Goal: Task Accomplishment & Management: Complete application form

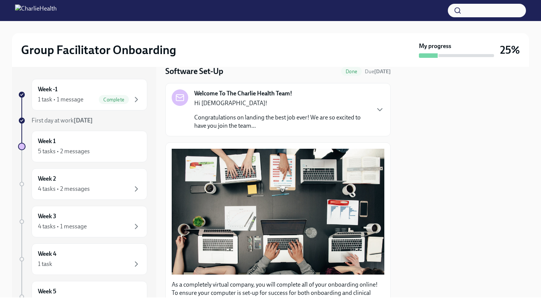
scroll to position [33, 0]
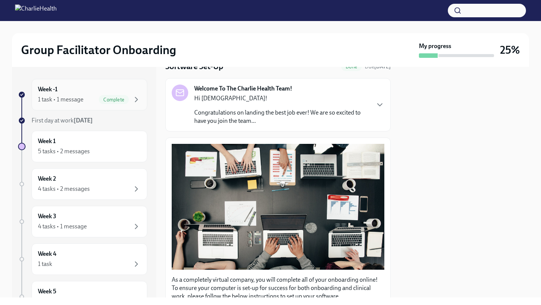
click at [62, 95] on div "1 task • 1 message Complete" at bounding box center [89, 99] width 103 height 9
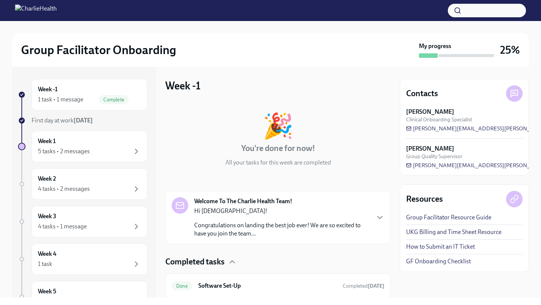
click at [225, 215] on p "Hi [DEMOGRAPHIC_DATA]!" at bounding box center [281, 211] width 175 height 8
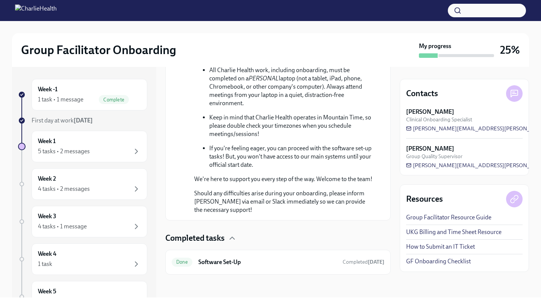
scroll to position [461, 0]
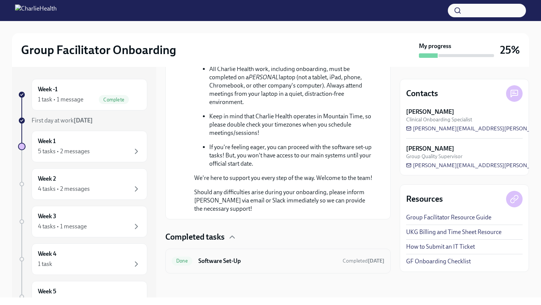
click at [217, 259] on h6 "Software Set-Up" at bounding box center [267, 261] width 138 height 8
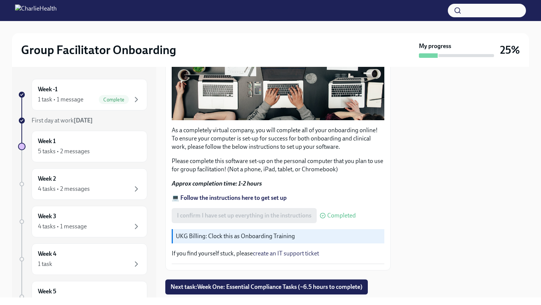
scroll to position [203, 0]
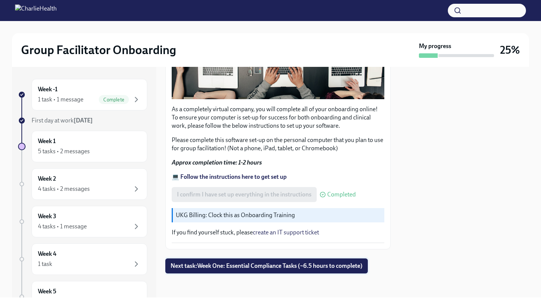
click at [266, 266] on span "Next task : Week One: Essential Compliance Tasks (~6.5 hours to complete)" at bounding box center [266, 266] width 192 height 8
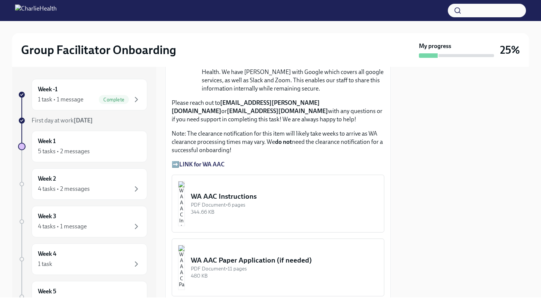
scroll to position [598, 0]
click at [206, 163] on strong "LINK for WA AAC" at bounding box center [201, 163] width 45 height 7
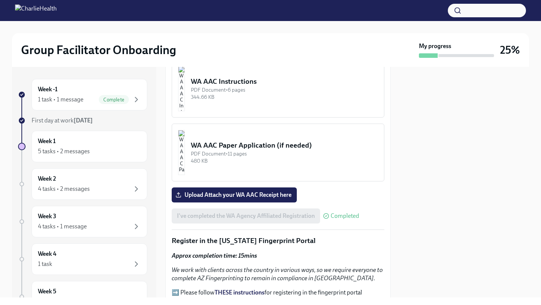
scroll to position [712, 0]
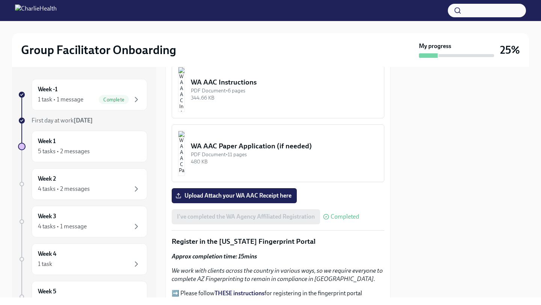
click at [276, 172] on button "WA AAC Paper Application (if needed) PDF Document • 11 pages 480 KB" at bounding box center [278, 153] width 212 height 58
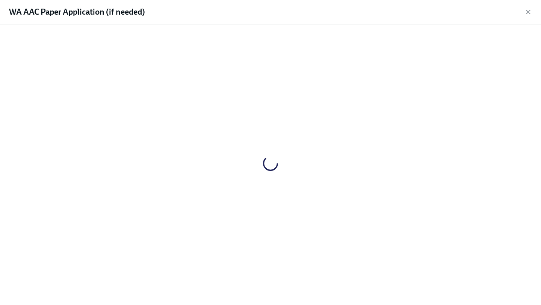
click at [276, 172] on div at bounding box center [270, 162] width 517 height 265
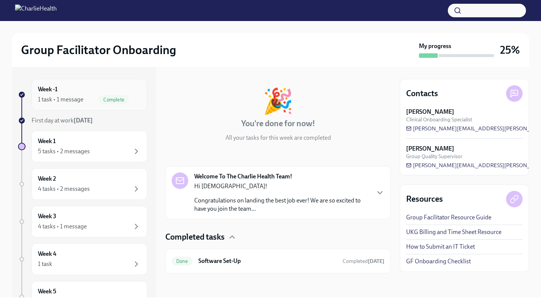
click at [92, 96] on div "1 task • 1 message Complete" at bounding box center [89, 99] width 103 height 9
click at [67, 161] on div "Week 1 5 tasks • 2 messages" at bounding box center [90, 147] width 116 height 32
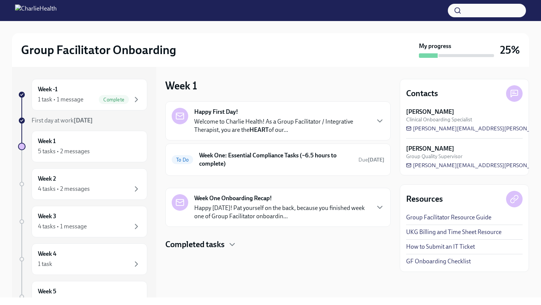
click at [265, 115] on div "Happy First Day! Welcome to Charlie Health! As a Group Facilitator / Integrativ…" at bounding box center [281, 121] width 175 height 26
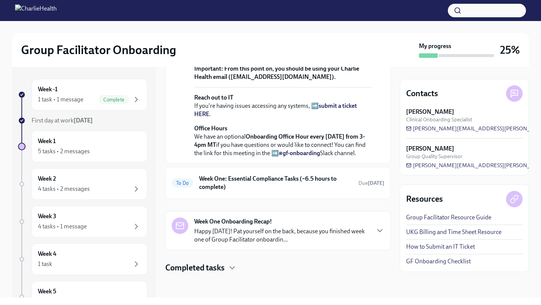
scroll to position [313, 0]
click at [257, 184] on h6 "Week One: Essential Compliance Tasks (~6.5 hours to complete)" at bounding box center [275, 183] width 153 height 17
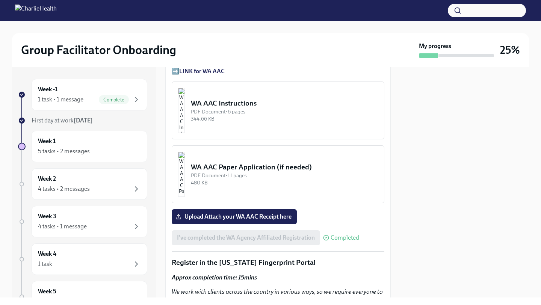
scroll to position [691, 0]
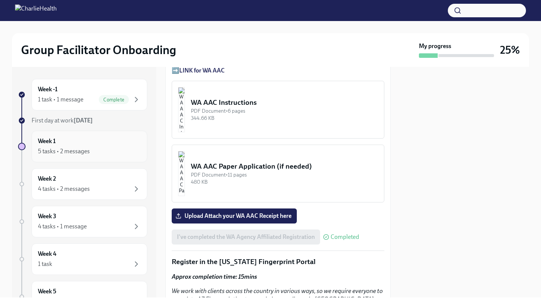
click at [88, 144] on div "Week 1 5 tasks • 2 messages" at bounding box center [89, 146] width 103 height 19
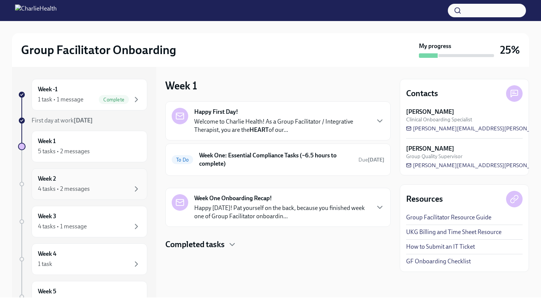
click at [91, 196] on div "Week 2 4 tasks • 2 messages" at bounding box center [90, 184] width 116 height 32
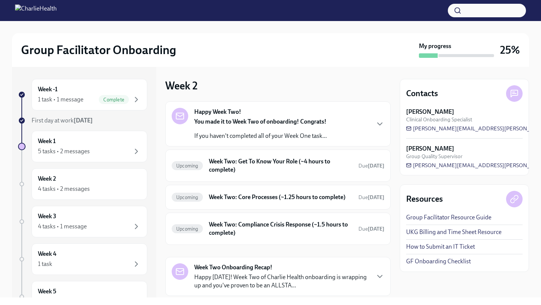
click at [227, 116] on div "Happy Week Two! You made it to Week Two of onboarding! Congrats! If you haven't…" at bounding box center [260, 124] width 133 height 32
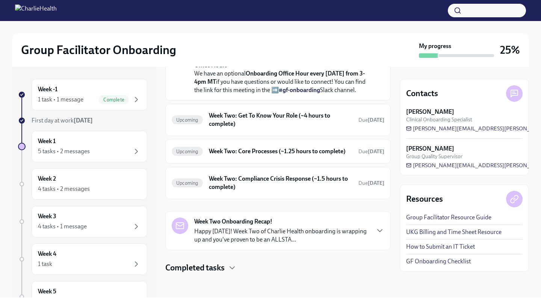
scroll to position [266, 0]
click at [233, 128] on h6 "Week Two: Get To Know Your Role (~4 hours to complete)" at bounding box center [280, 119] width 143 height 17
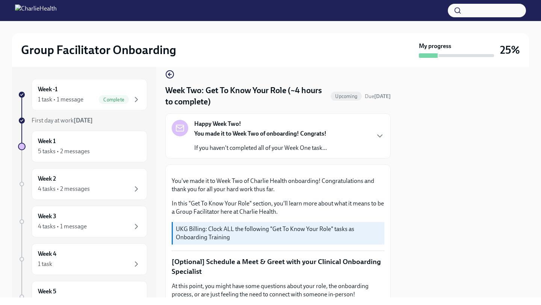
scroll to position [11, 0]
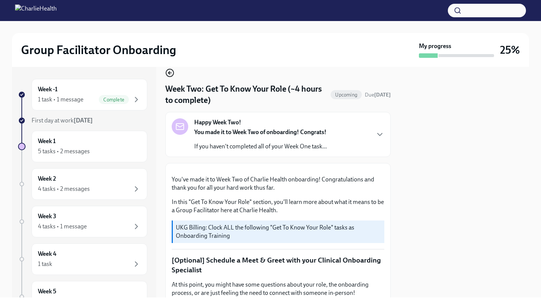
click at [170, 72] on icon "button" at bounding box center [169, 72] width 9 height 9
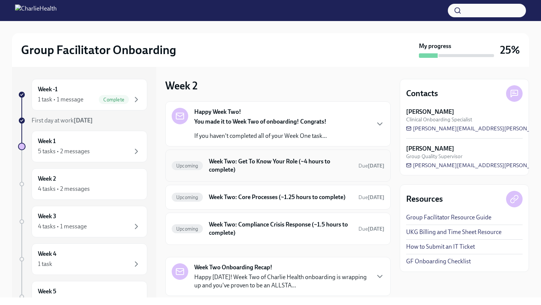
click at [226, 169] on h6 "Week Two: Get To Know Your Role (~4 hours to complete)" at bounding box center [280, 165] width 143 height 17
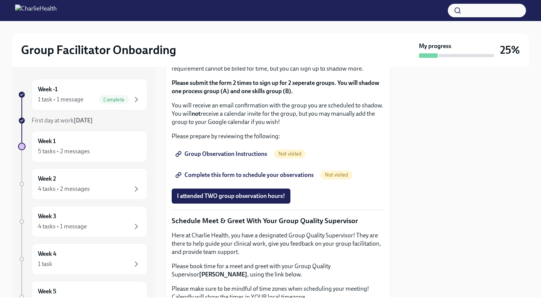
scroll to position [467, 0]
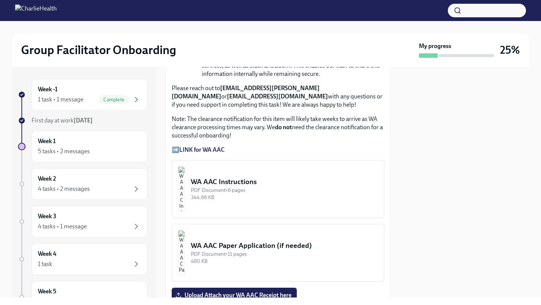
scroll to position [613, 0]
click at [97, 154] on div "5 tasks • 2 messages" at bounding box center [89, 151] width 103 height 9
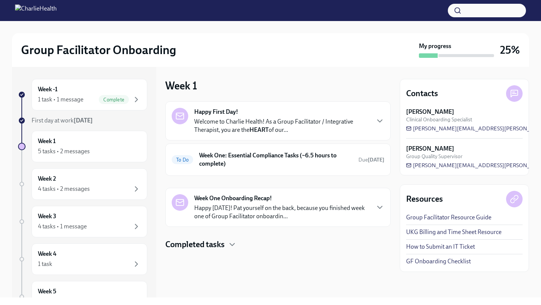
click at [258, 131] on strong "HEART" at bounding box center [258, 129] width 19 height 7
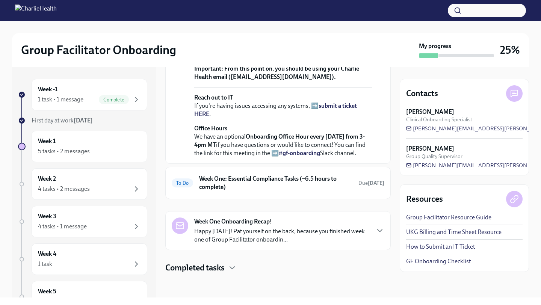
scroll to position [312, 0]
click at [258, 191] on h6 "Week One: Essential Compliance Tasks (~6.5 hours to complete)" at bounding box center [275, 183] width 153 height 17
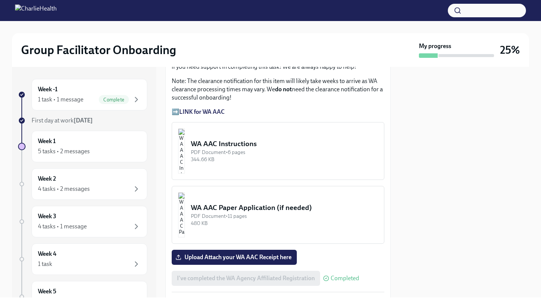
scroll to position [616, 0]
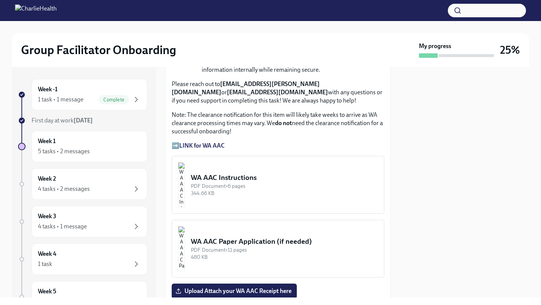
click at [194, 146] on strong "LINK for WA AAC" at bounding box center [201, 145] width 45 height 7
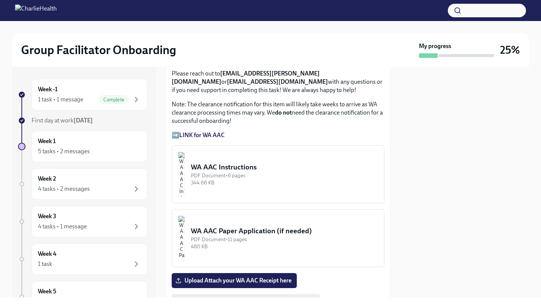
scroll to position [626, 0]
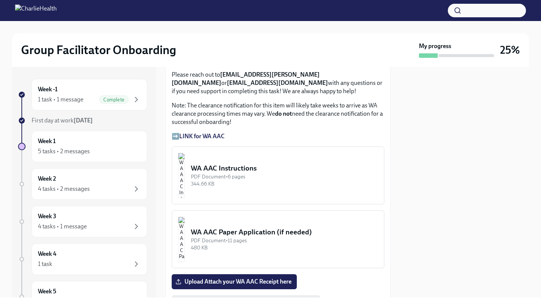
click at [241, 190] on button "WA AAC Instructions PDF Document • 6 pages 344.66 KB" at bounding box center [278, 175] width 212 height 58
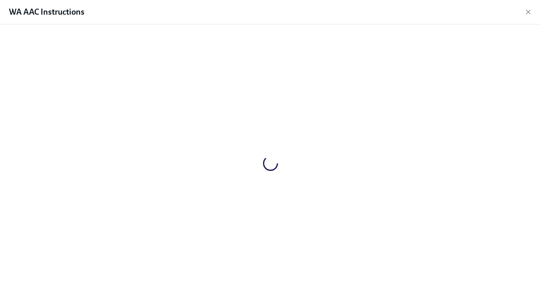
click at [241, 190] on div at bounding box center [270, 162] width 517 height 265
